Goal: Task Accomplishment & Management: Manage account settings

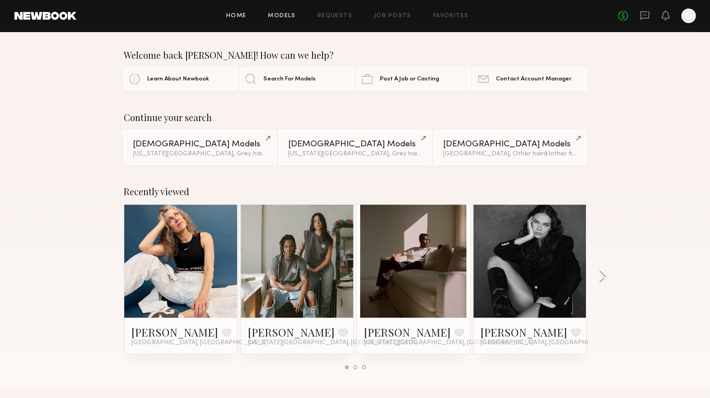
click at [296, 15] on link "Models" at bounding box center [282, 16] width 28 height 6
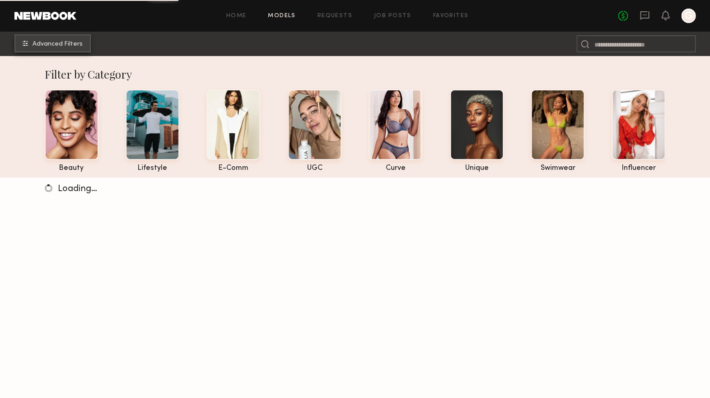
click at [52, 36] on button "Advanced Filters" at bounding box center [52, 43] width 76 height 18
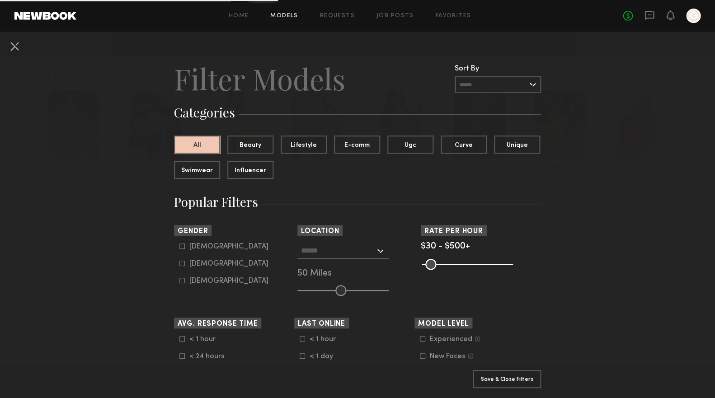
click at [180, 244] on icon at bounding box center [182, 246] width 5 height 5
type input "*"
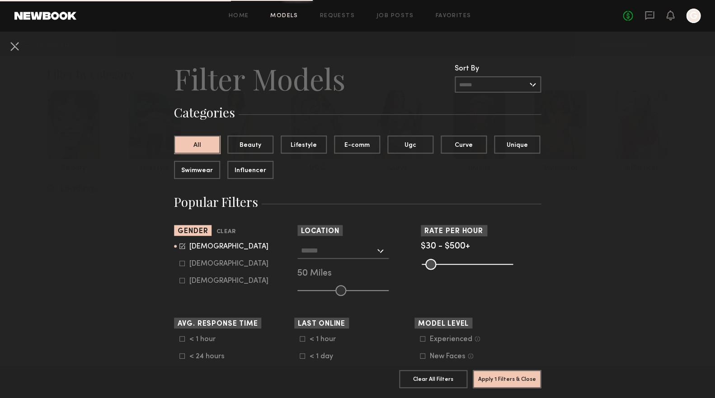
click at [317, 252] on input "text" at bounding box center [338, 250] width 74 height 15
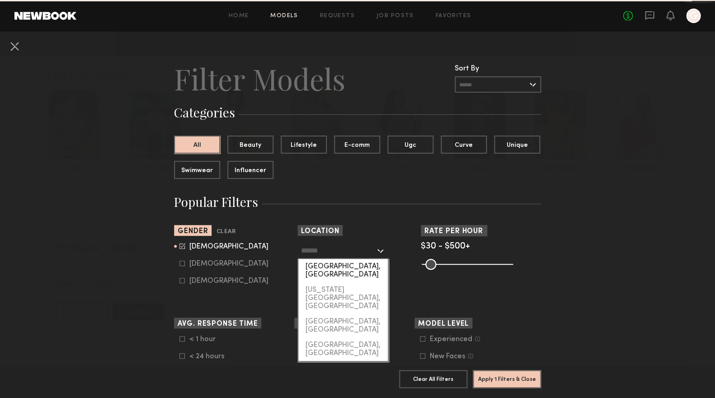
click at [326, 272] on div "[GEOGRAPHIC_DATA], [GEOGRAPHIC_DATA]" at bounding box center [342, 271] width 89 height 24
type input "**********"
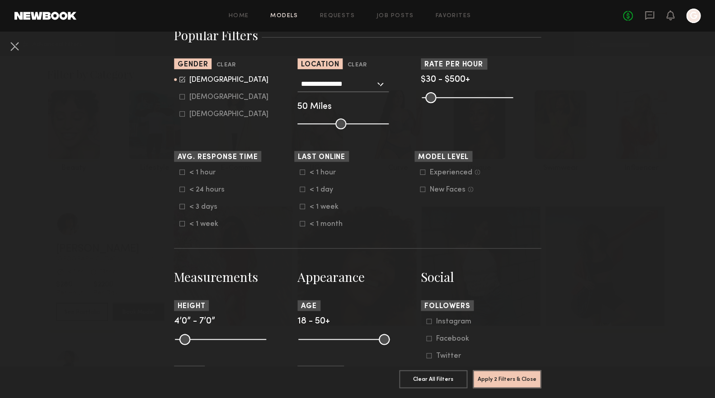
scroll to position [136, 0]
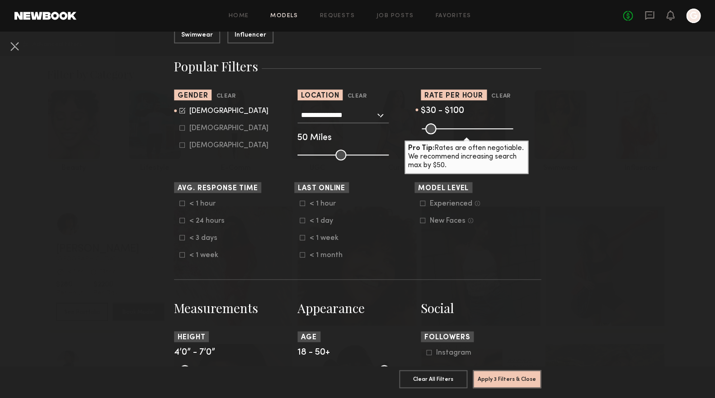
drag, startPoint x: 508, startPoint y: 131, endPoint x: 437, endPoint y: 136, distance: 71.2
type input "***"
click at [437, 136] on section "Rate per Hour Clear $30 - $100 Pro Tip: Rates are often negotiable. We recommen…" at bounding box center [481, 124] width 120 height 71
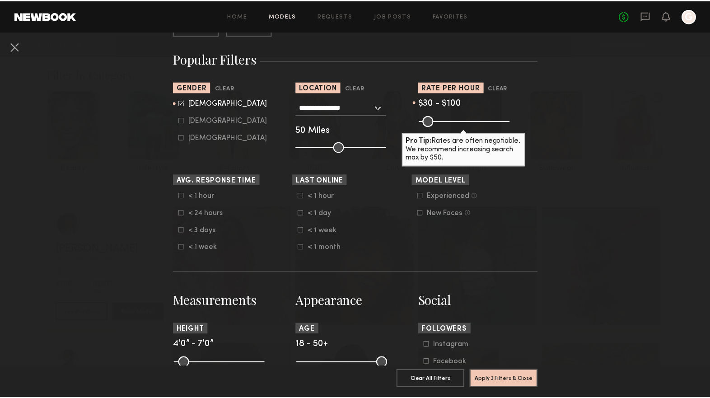
scroll to position [147, 0]
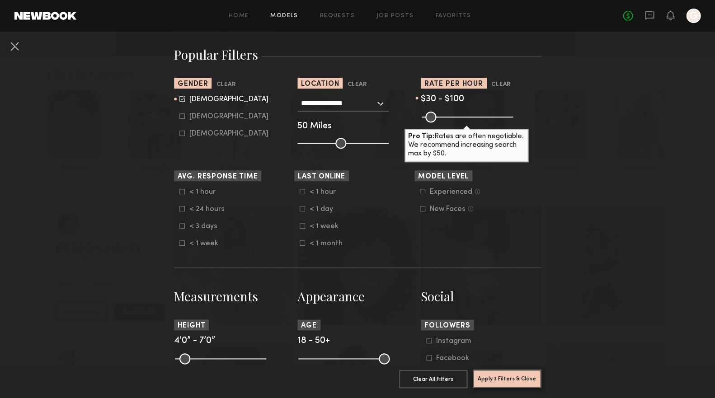
click at [515, 377] on button "Apply 3 Filters & Close" at bounding box center [507, 379] width 68 height 18
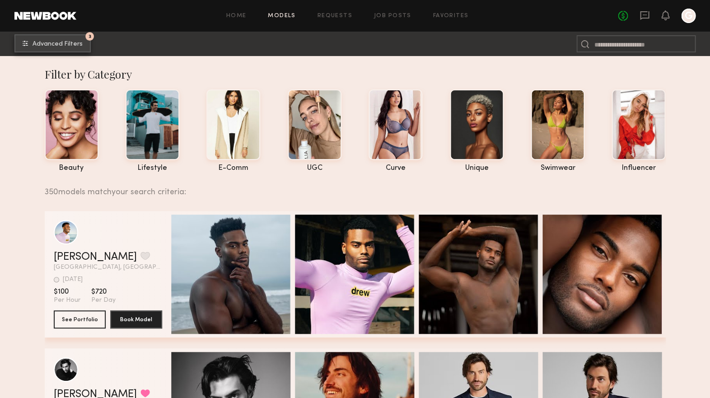
click at [56, 41] on span "Advanced Filters" at bounding box center [58, 44] width 50 height 6
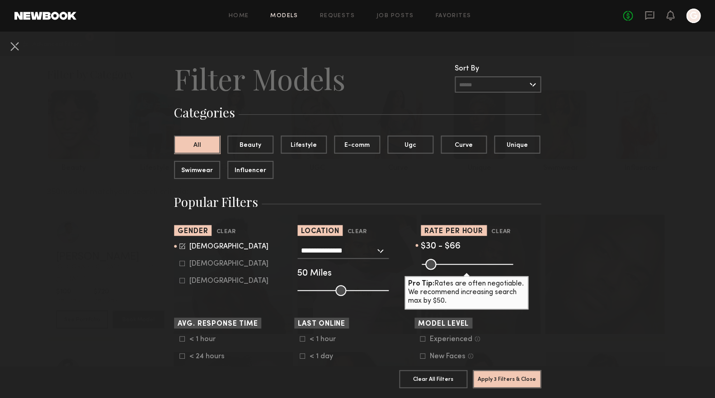
drag, startPoint x: 436, startPoint y: 264, endPoint x: 431, endPoint y: 266, distance: 5.3
type input "**"
click at [431, 266] on input "range" at bounding box center [467, 264] width 91 height 11
click at [508, 371] on button "Apply 3 Filters & Close" at bounding box center [507, 379] width 68 height 18
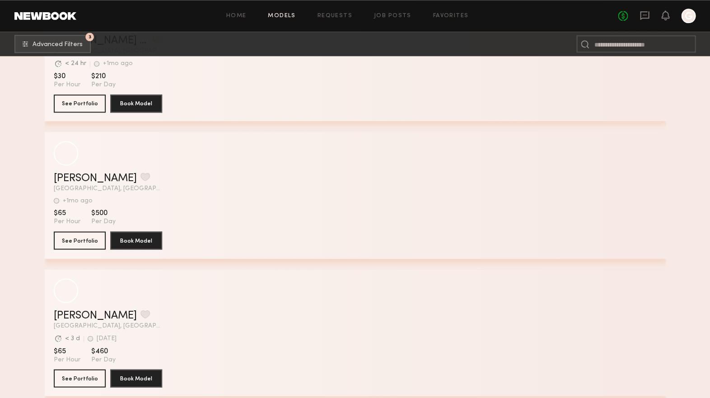
scroll to position [385, 0]
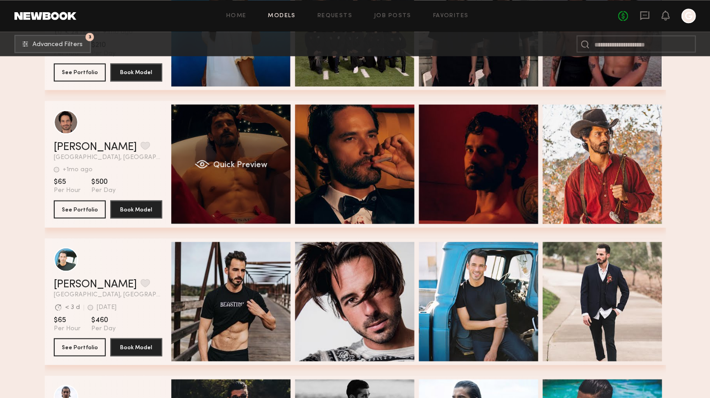
click at [226, 182] on div "Quick Preview" at bounding box center [230, 163] width 119 height 119
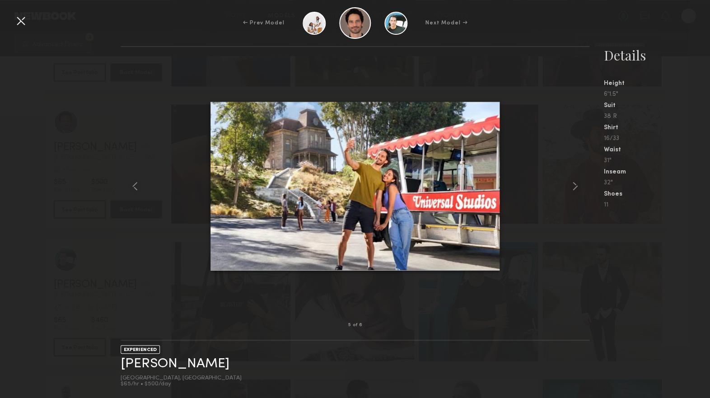
click at [636, 15] on div "← Prev Model Next Model →" at bounding box center [355, 23] width 710 height 32
click at [184, 41] on div "← Prev Model Next Model → 5 of 6 EXPERIENCED [PERSON_NAME] [GEOGRAPHIC_DATA], […" at bounding box center [355, 199] width 710 height 398
click at [20, 22] on div at bounding box center [21, 21] width 14 height 14
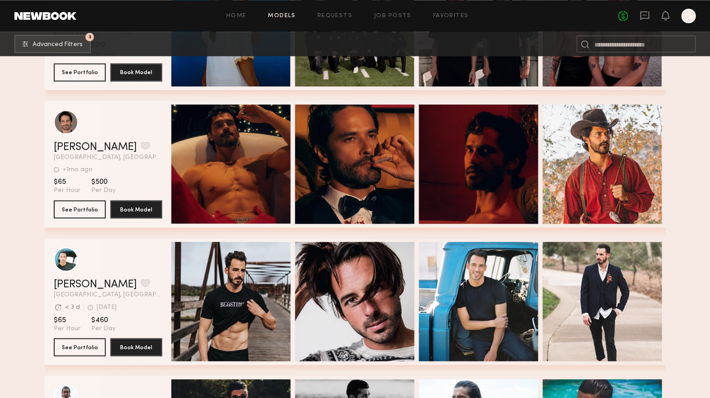
click at [296, 15] on link "Models" at bounding box center [282, 16] width 28 height 6
click at [648, 14] on icon at bounding box center [645, 15] width 10 height 10
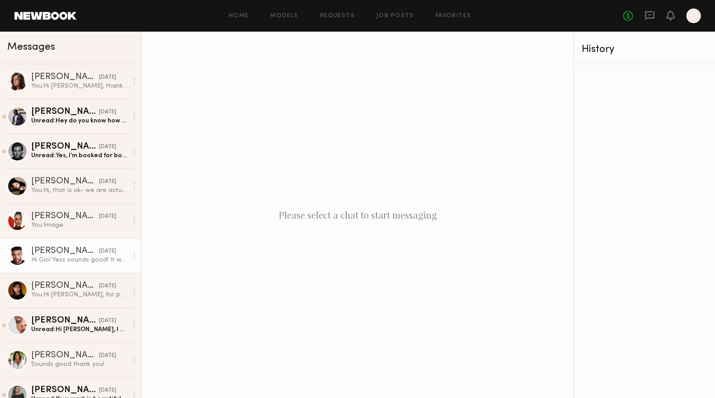
click at [54, 266] on link "[PERSON_NAME] [DATE] Hi Gio! Yess sounds good! It was great shooting with you. …" at bounding box center [70, 255] width 141 height 35
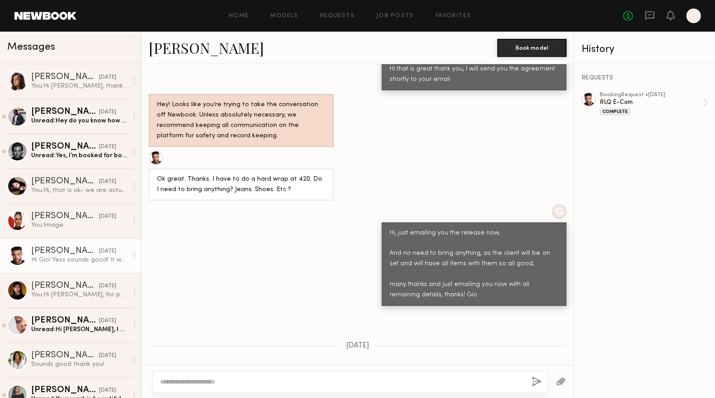
scroll to position [636, 0]
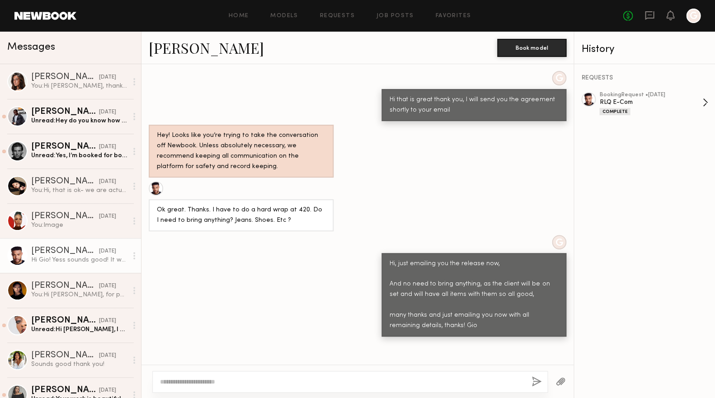
click at [693, 99] on div "RLQ E-Com" at bounding box center [650, 102] width 103 height 9
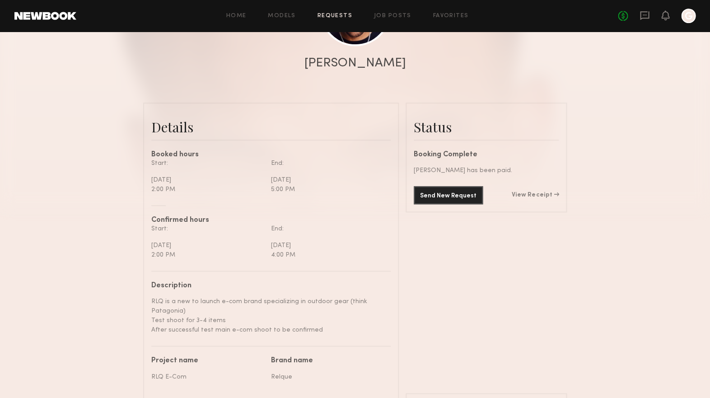
scroll to position [167, 0]
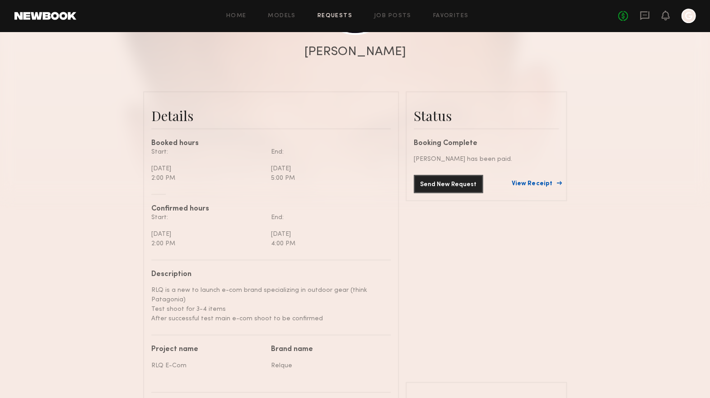
click at [537, 181] on link "View Receipt" at bounding box center [535, 184] width 47 height 6
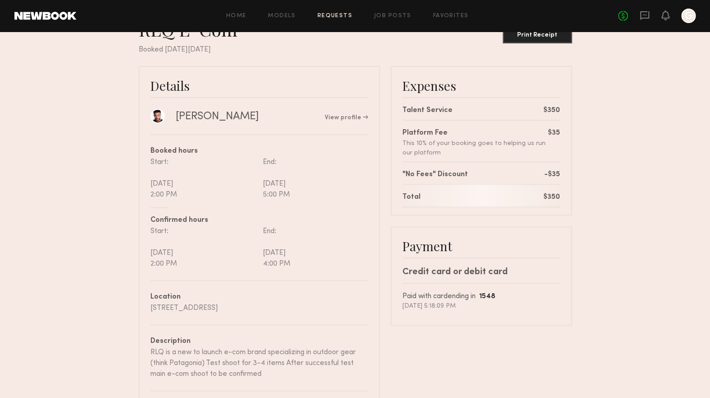
scroll to position [39, 0]
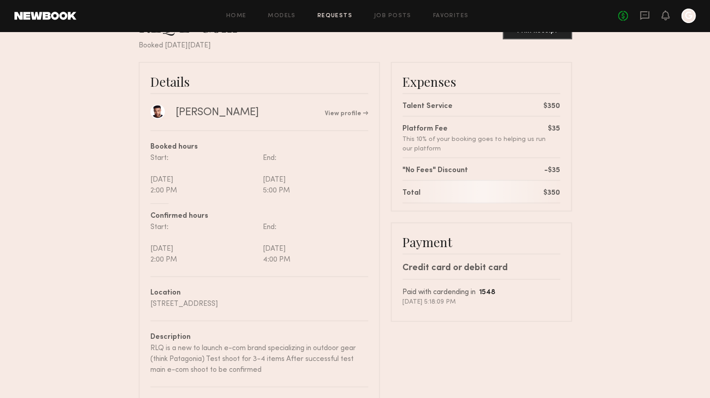
click at [154, 110] on link at bounding box center [157, 111] width 14 height 14
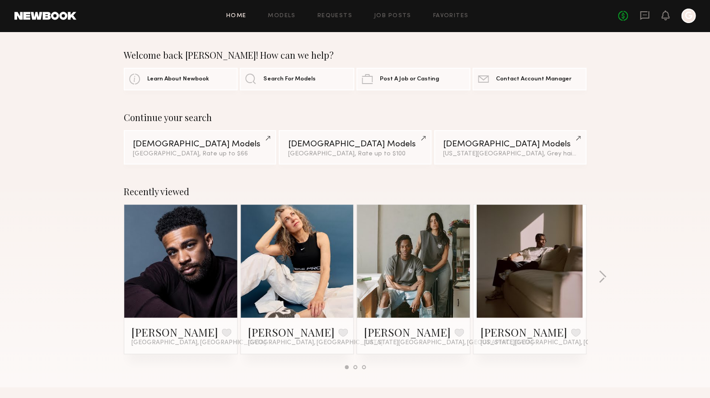
click at [618, 17] on div "Home Models Requests Job Posts Favorites Sign Out" at bounding box center [347, 16] width 542 height 6
click at [628, 16] on link "No fees up to $5,000" at bounding box center [623, 16] width 10 height 10
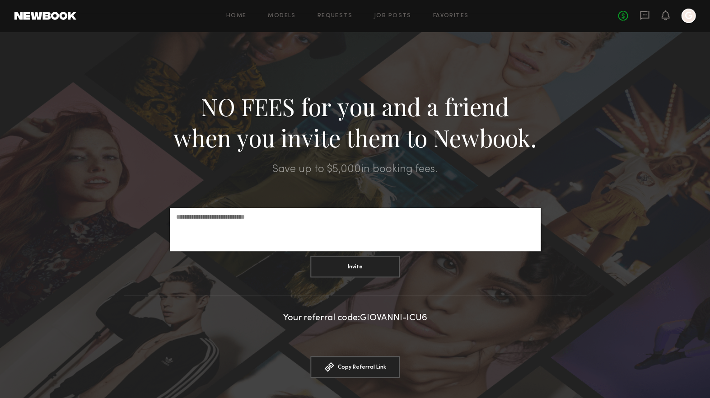
scroll to position [104, 0]
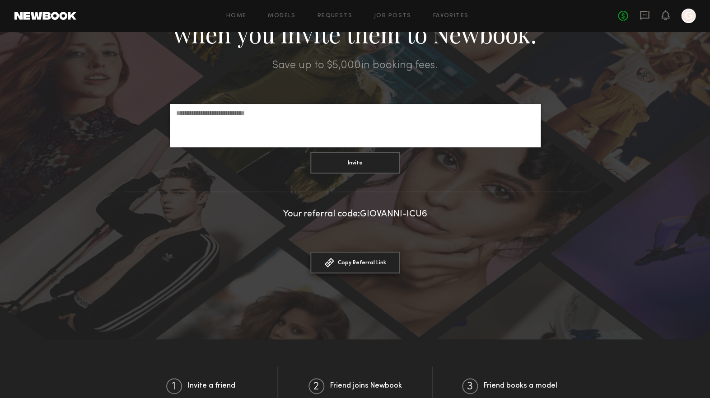
click at [345, 263] on button "Copy Referral Link Link copied" at bounding box center [354, 263] width 89 height 22
